Goal: Task Accomplishment & Management: Use online tool/utility

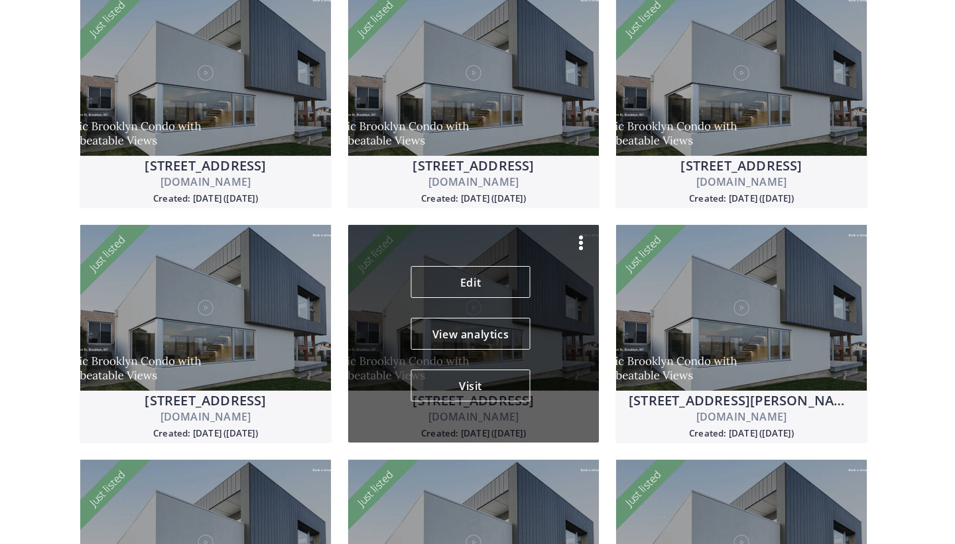
scroll to position [430, 0]
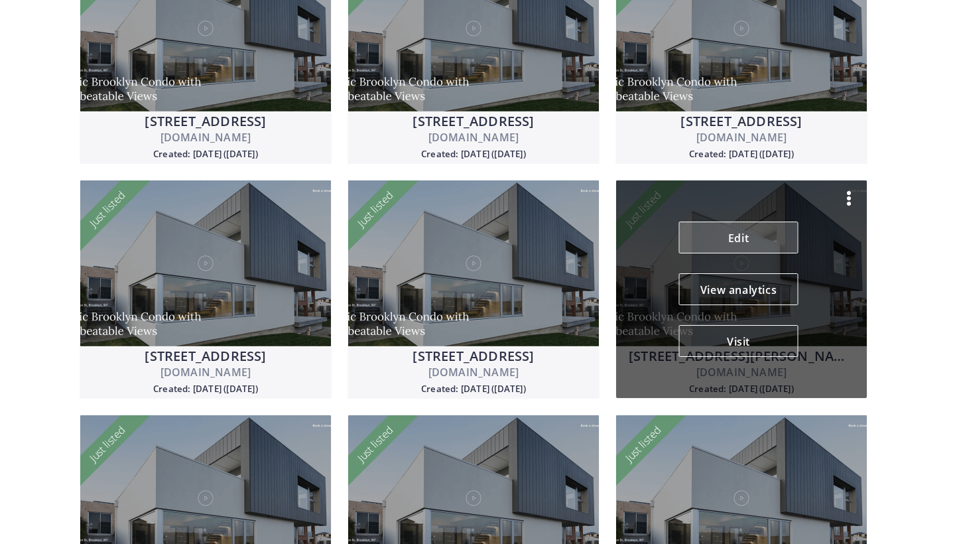
click at [722, 232] on link "Edit" at bounding box center [738, 237] width 119 height 32
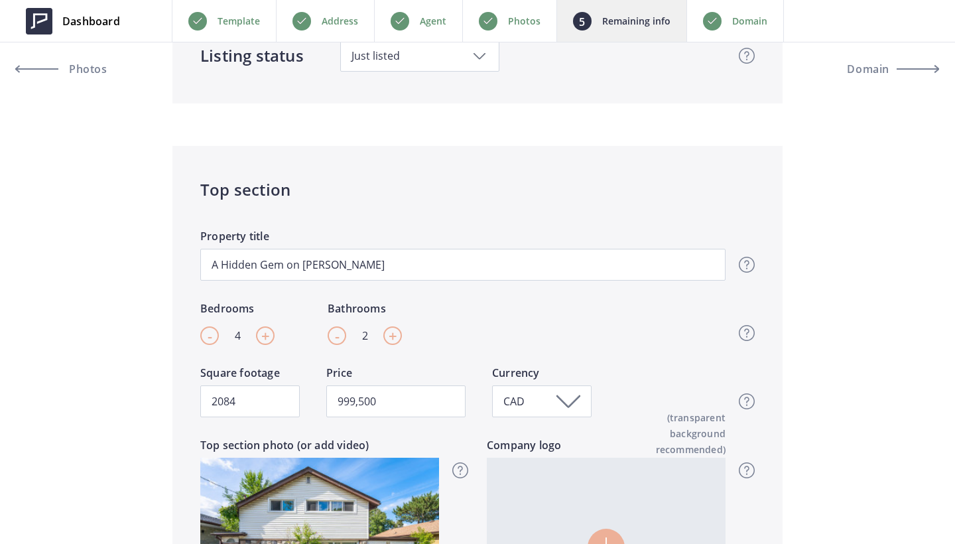
scroll to position [493, 0]
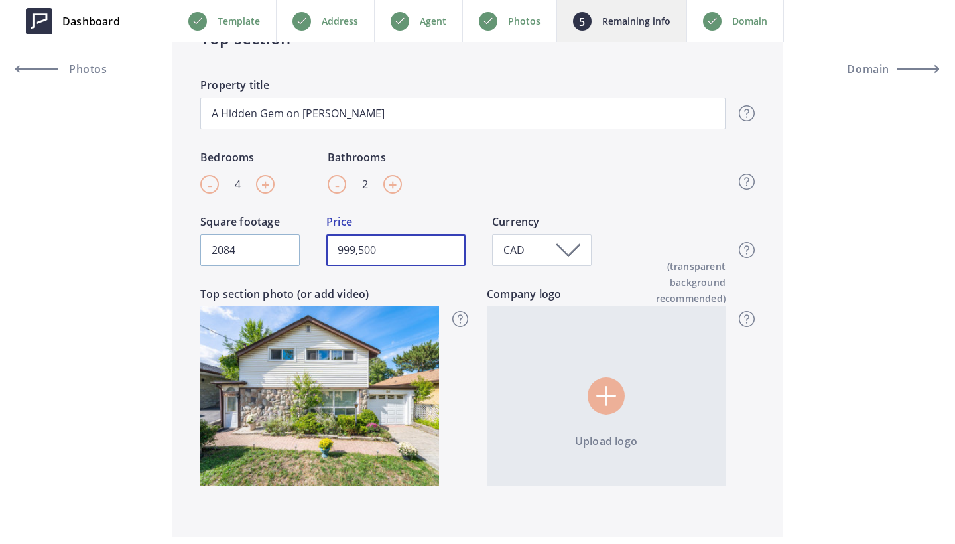
drag, startPoint x: 413, startPoint y: 250, endPoint x: 255, endPoint y: 249, distance: 157.8
click at [255, 249] on div "2084 Square footage 999,500 Price CAD Currency Top section - Square footage & P…" at bounding box center [462, 250] width 525 height 72
type input "969,000"
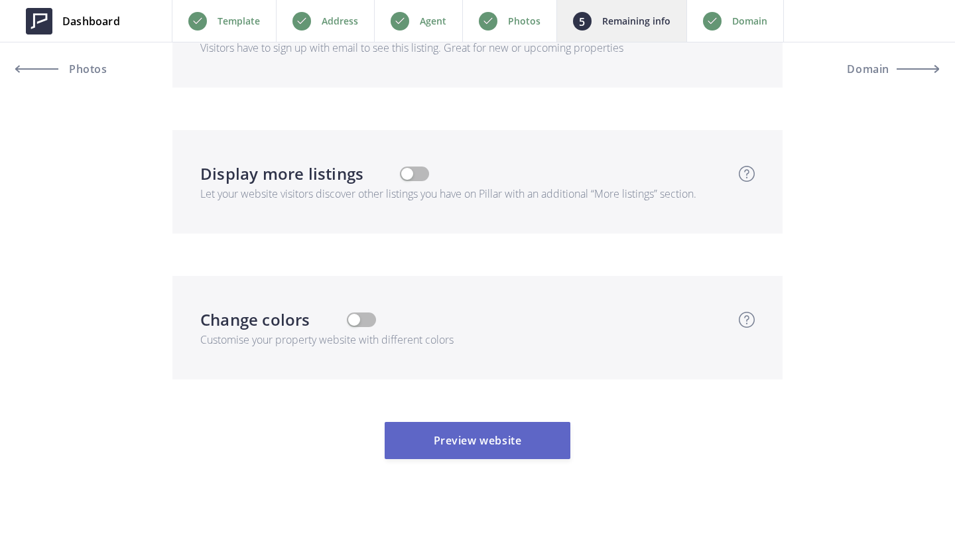
scroll to position [4456, 0]
click at [493, 422] on button "Preview website" at bounding box center [478, 440] width 186 height 37
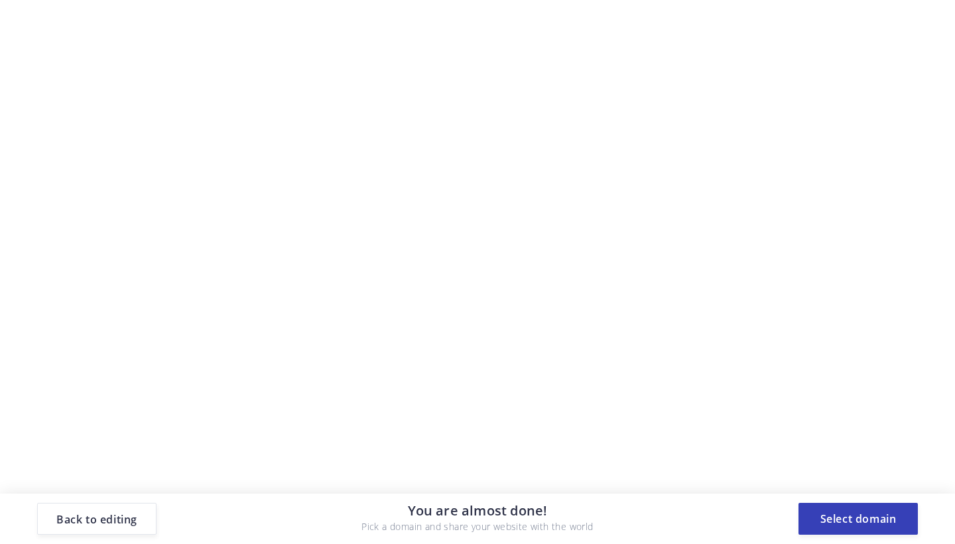
scroll to position [0, 0]
click at [875, 520] on button "Select domain" at bounding box center [857, 519] width 119 height 32
